Goal: Information Seeking & Learning: Learn about a topic

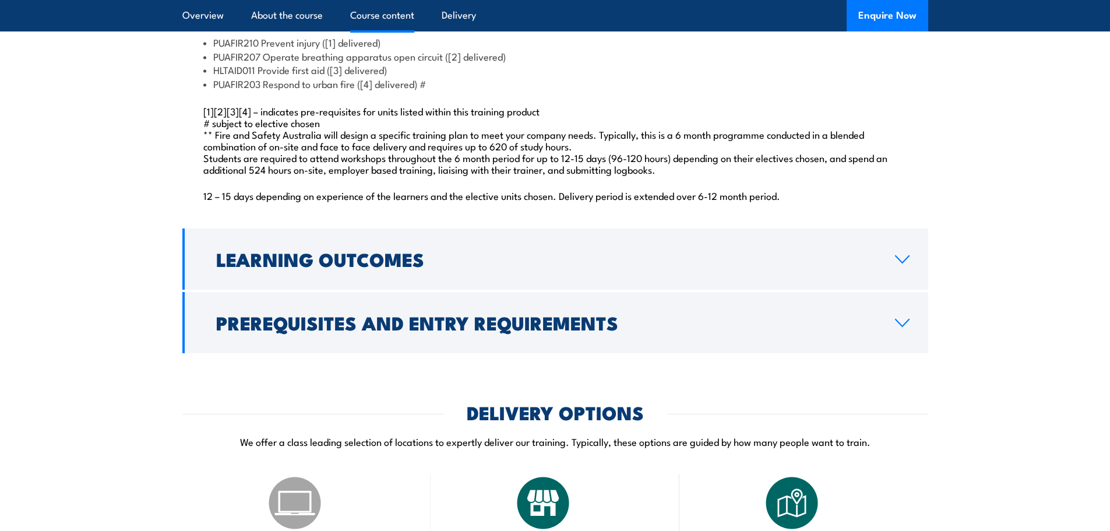
scroll to position [1107, 0]
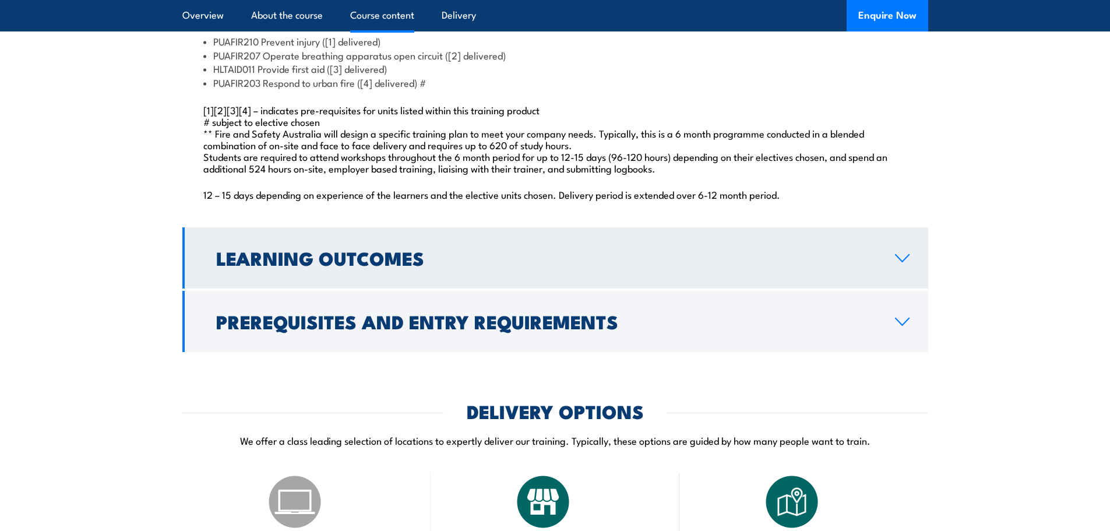
click at [906, 288] on link "Learning Outcomes" at bounding box center [555, 257] width 746 height 61
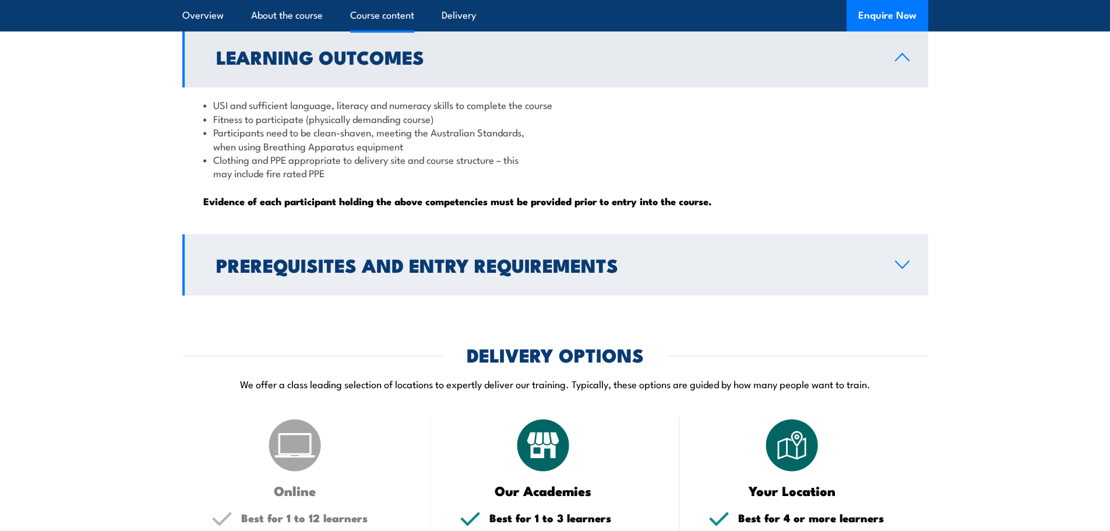
click at [922, 292] on link "Prerequisites and Entry Requirements" at bounding box center [555, 264] width 746 height 61
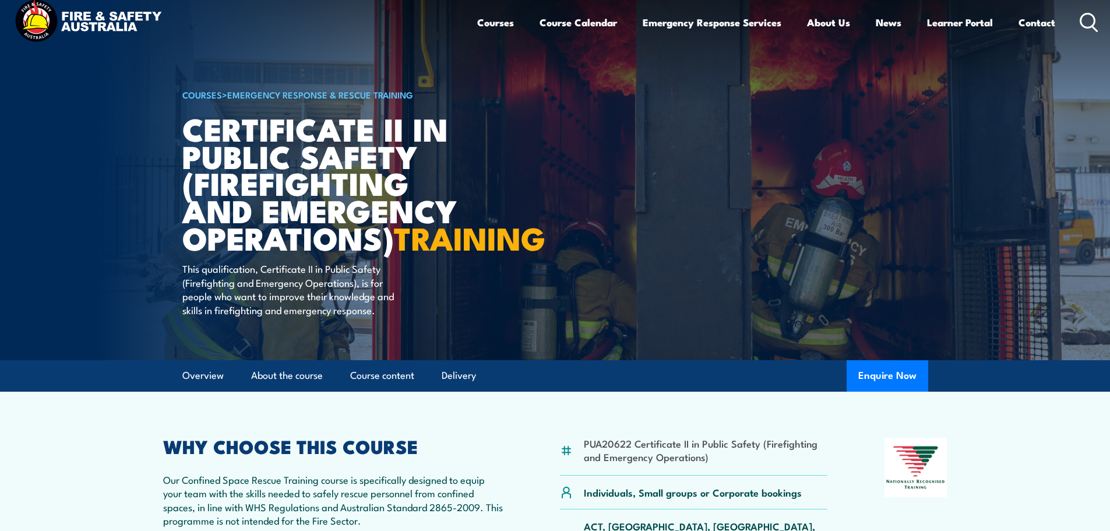
scroll to position [0, 0]
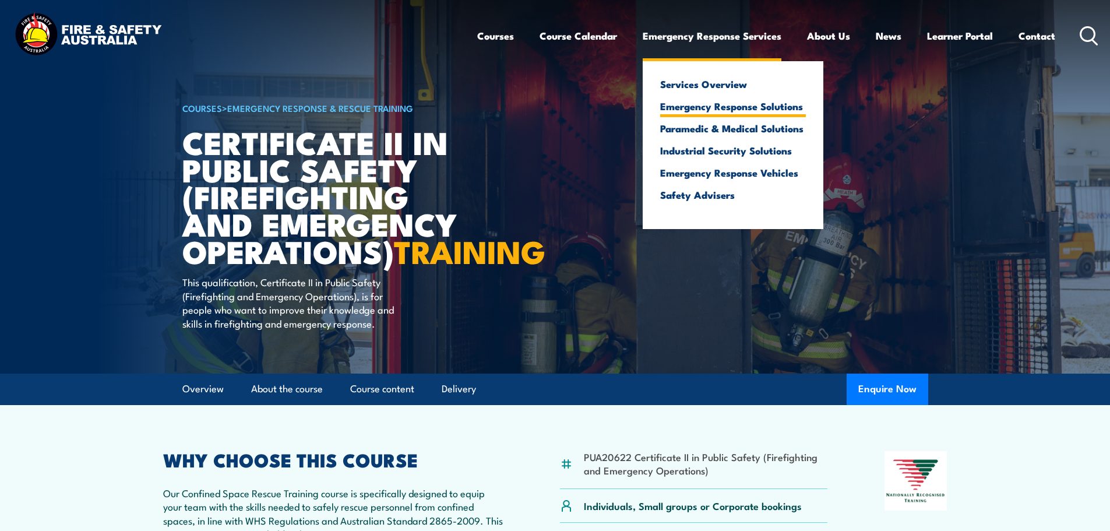
click at [745, 105] on link "Emergency Response Solutions" at bounding box center [733, 106] width 146 height 10
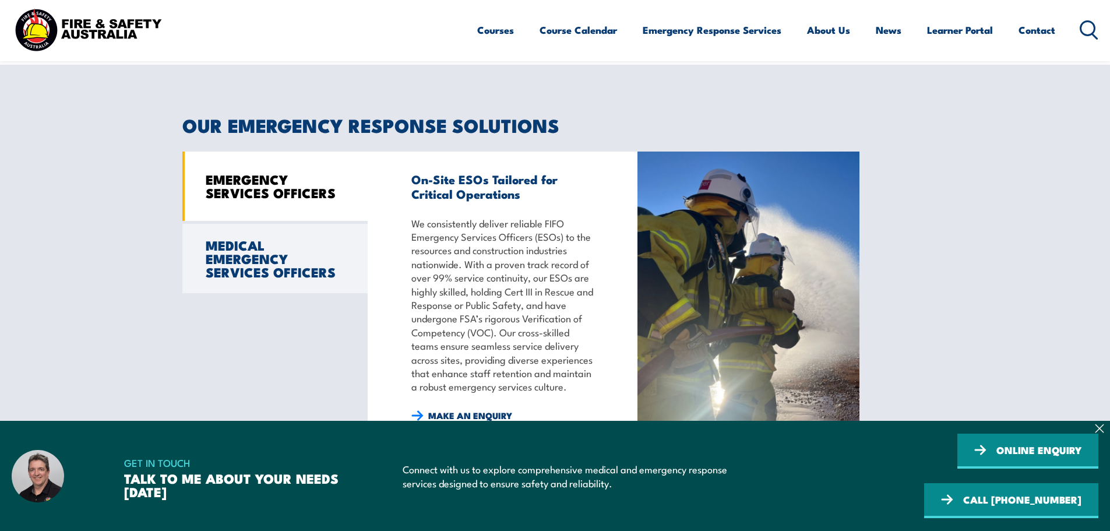
scroll to position [990, 0]
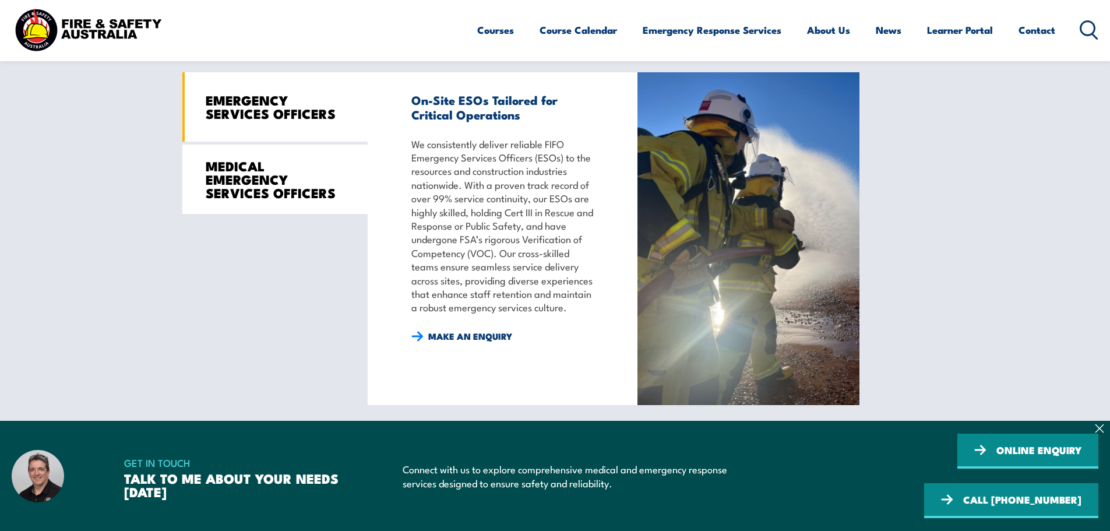
click at [295, 204] on link "MEDICAL EMERGENCY SERVICES OFFICERS" at bounding box center [274, 178] width 185 height 69
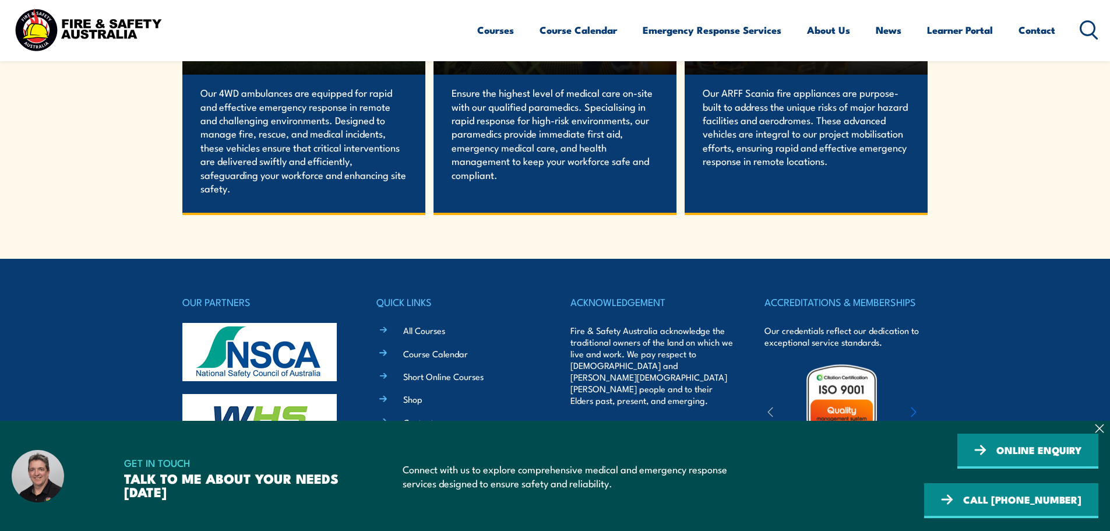
scroll to position [2572, 0]
